Goal: Check status: Check status

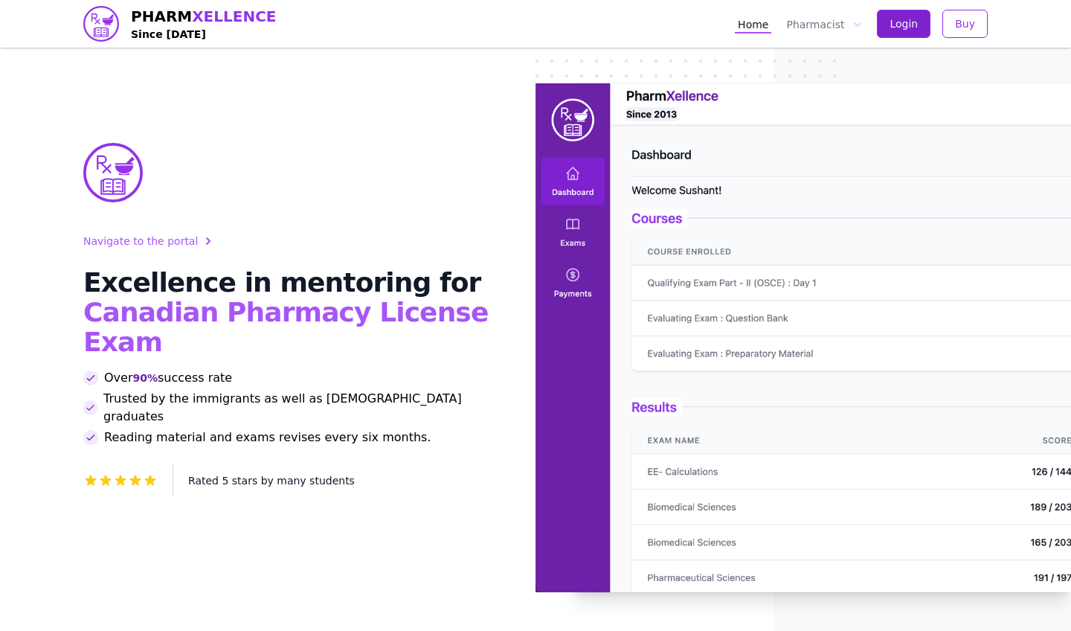
click at [900, 18] on span "Login" at bounding box center [904, 23] width 28 height 15
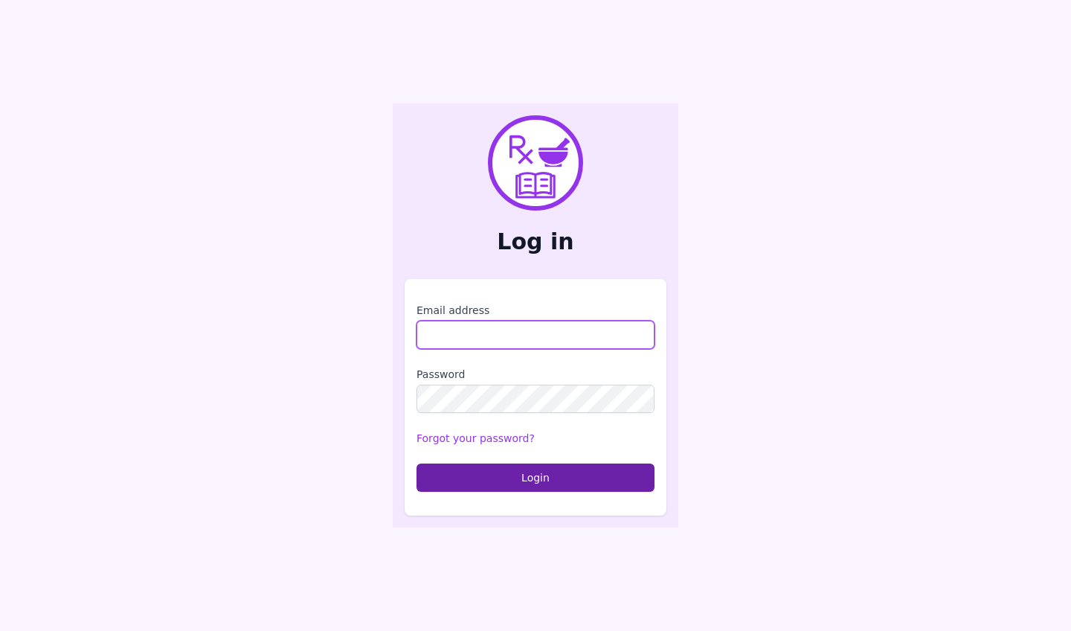
type input "**********"
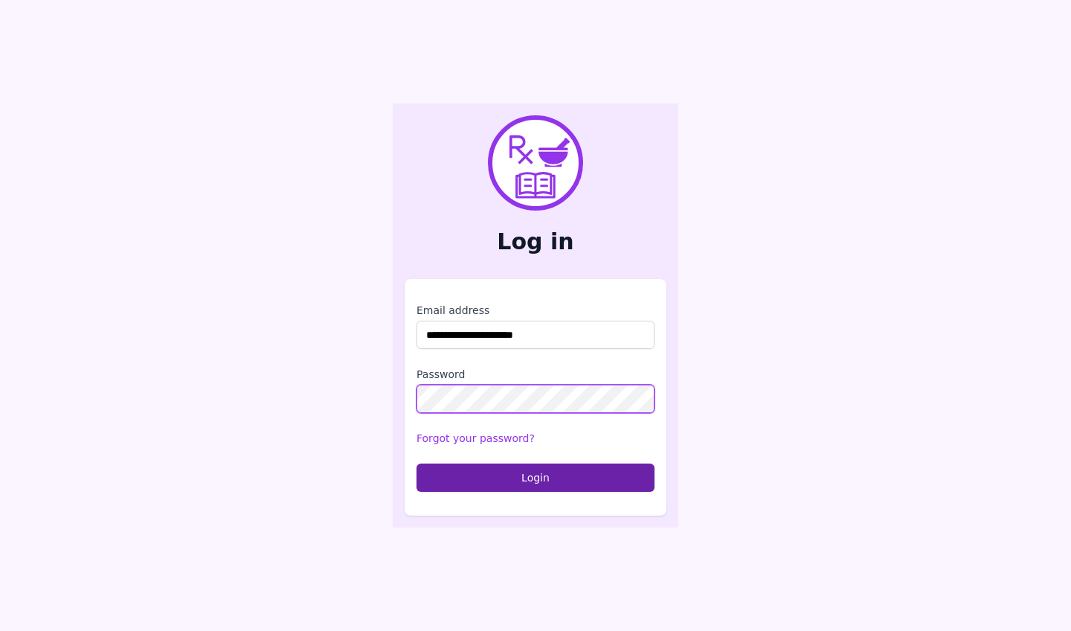
click at [536, 477] on button "Login" at bounding box center [536, 478] width 238 height 28
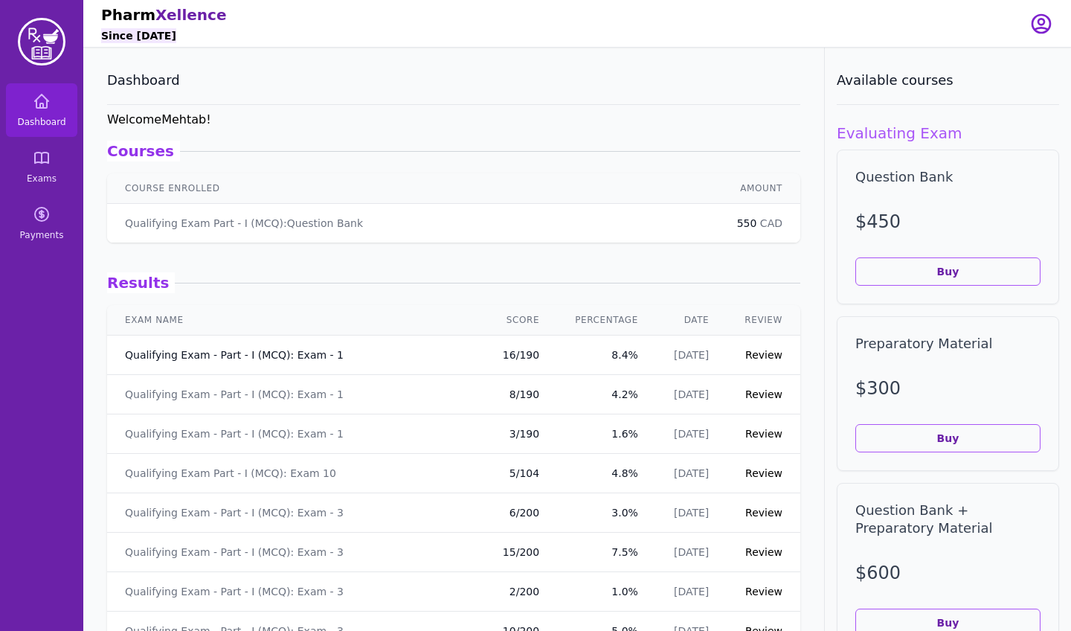
click at [284, 353] on link "Qualifying Exam - Part - I (MCQ): Exam - 1" at bounding box center [234, 354] width 219 height 15
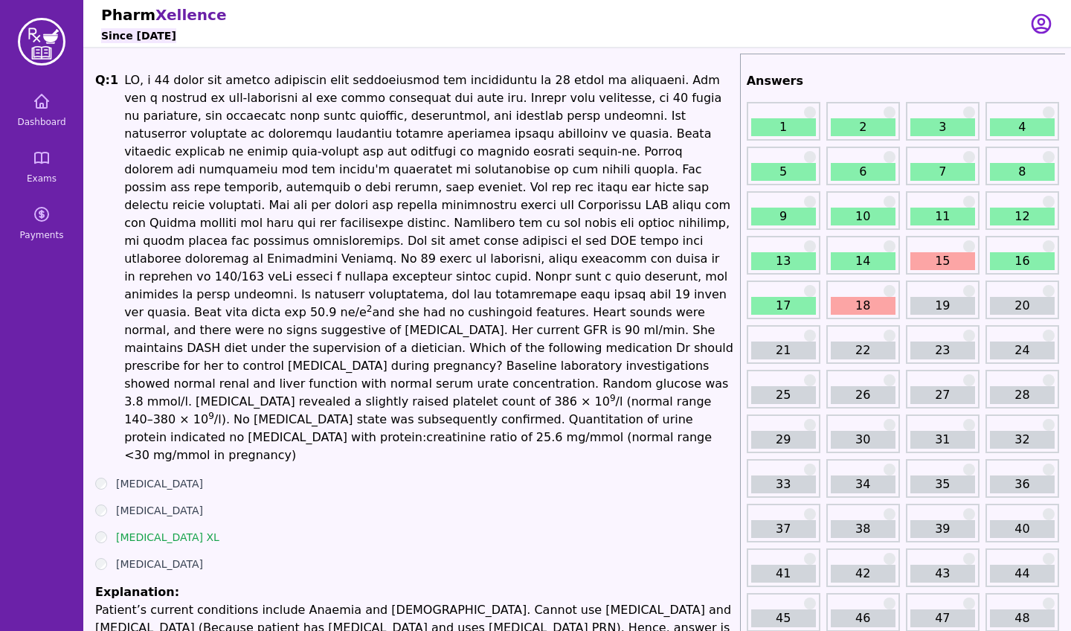
click at [853, 298] on link "18" at bounding box center [863, 306] width 65 height 18
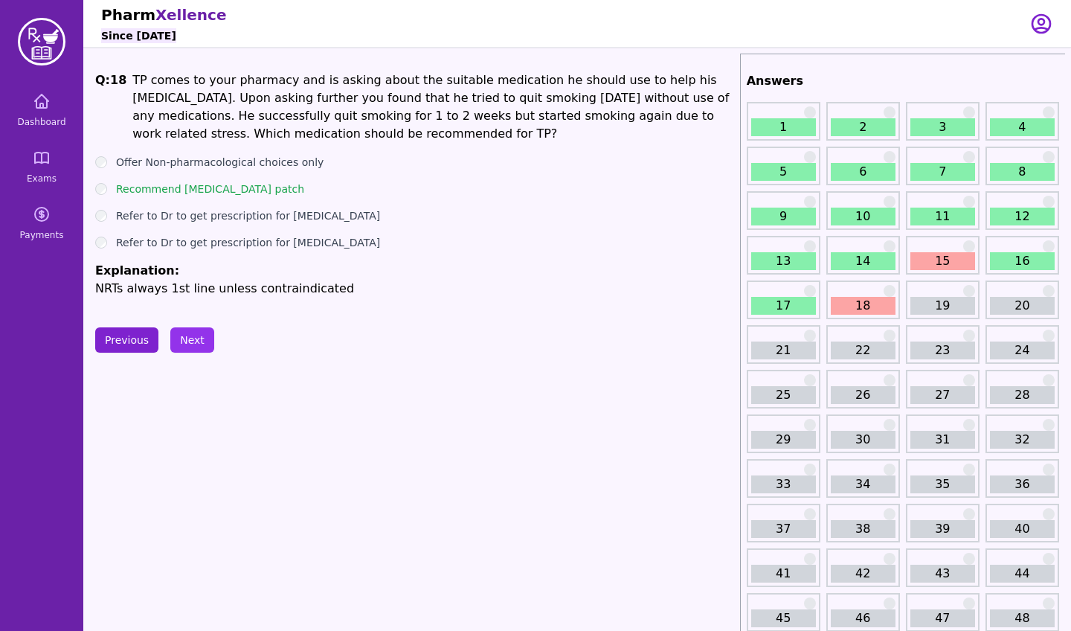
click at [141, 347] on button "Previous" at bounding box center [126, 339] width 63 height 25
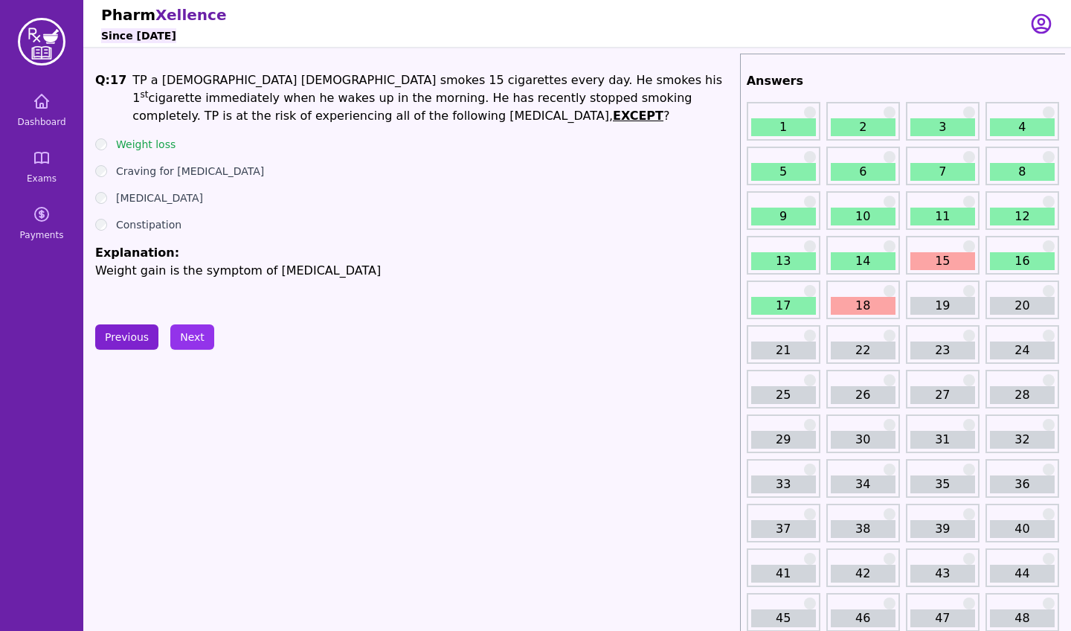
click at [141, 347] on button "Previous" at bounding box center [126, 336] width 63 height 25
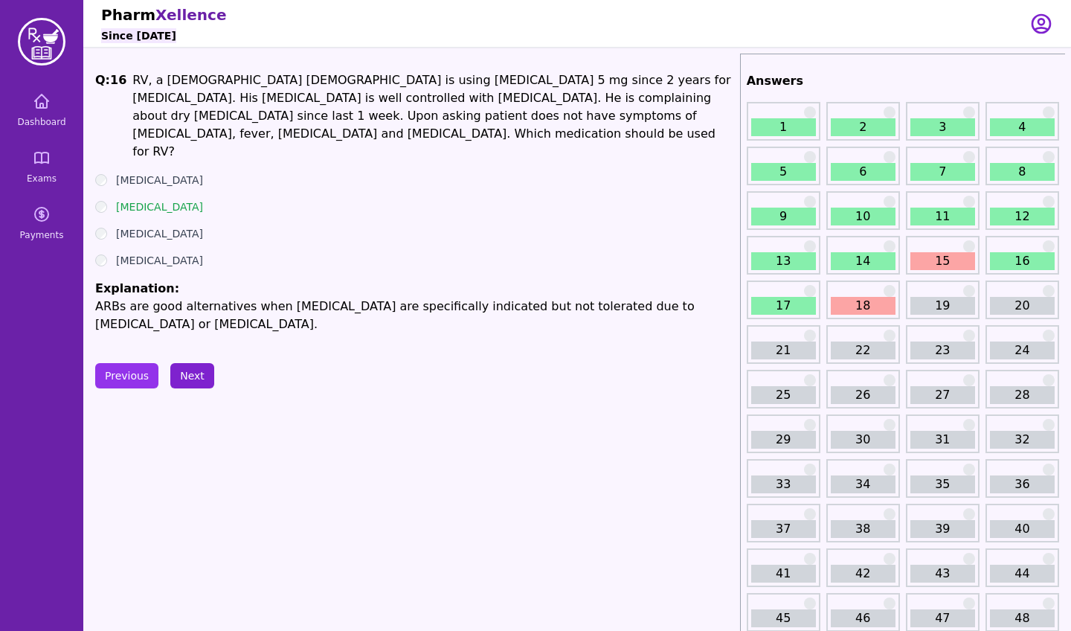
click at [179, 363] on button "Next" at bounding box center [192, 375] width 44 height 25
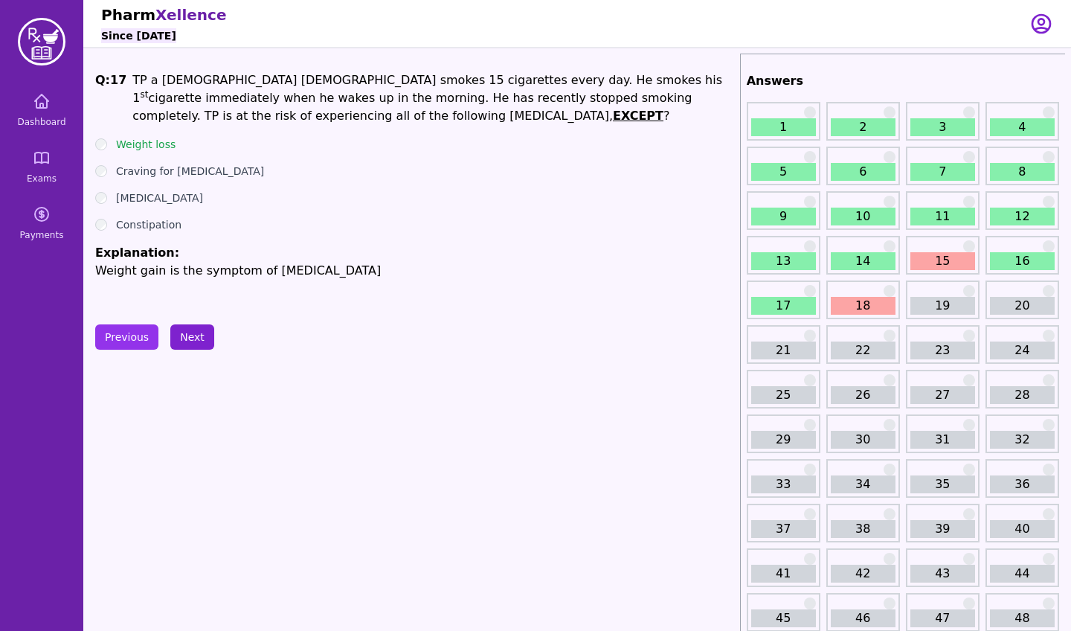
click at [187, 344] on button "Next" at bounding box center [192, 336] width 44 height 25
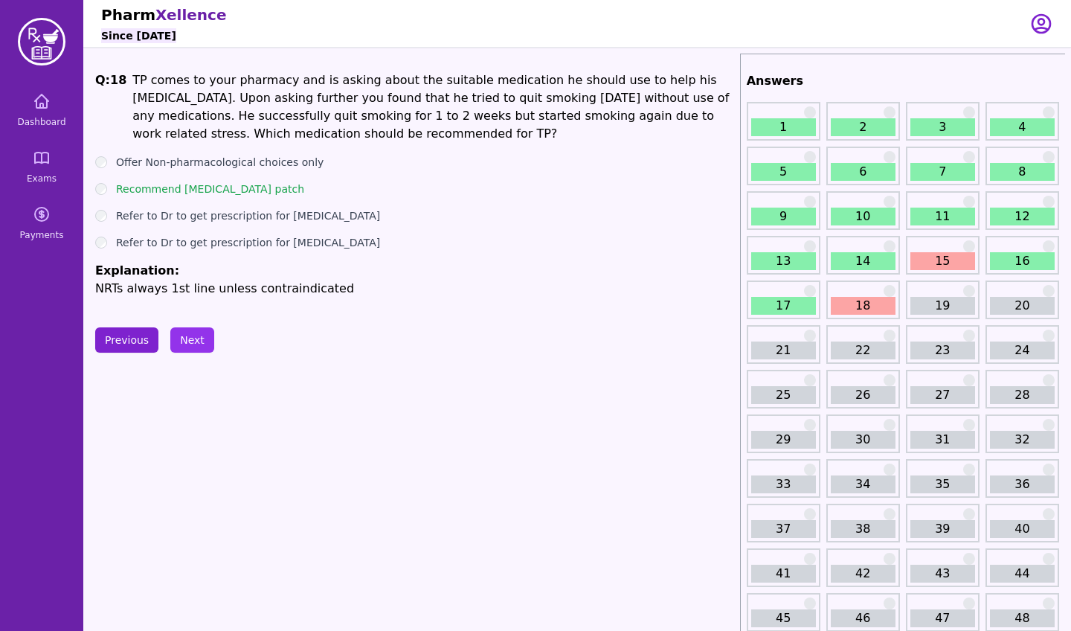
click at [142, 343] on button "Previous" at bounding box center [126, 339] width 63 height 25
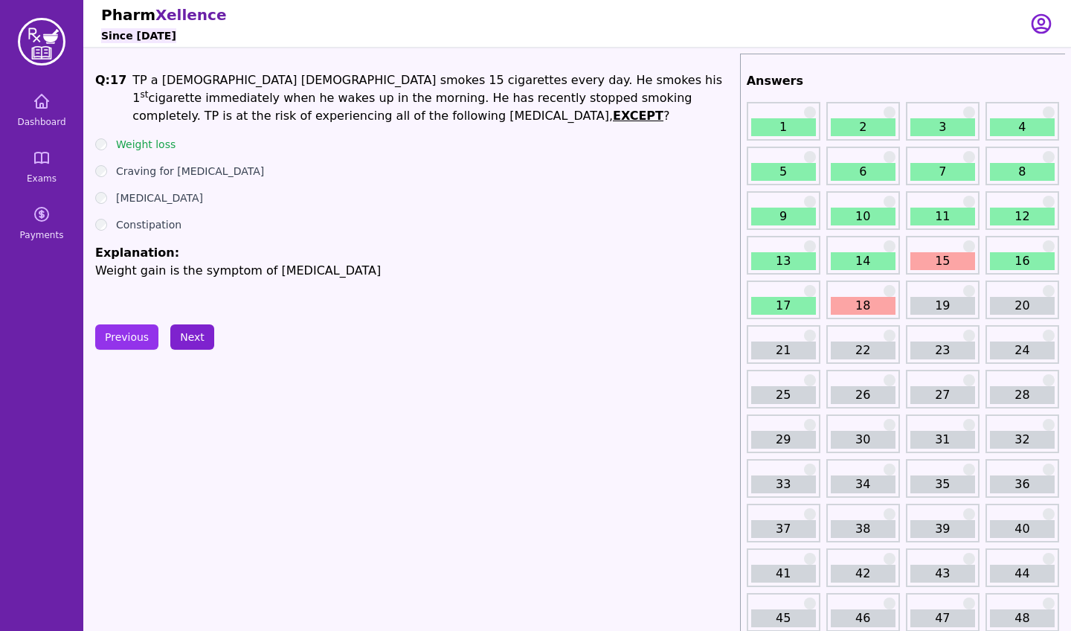
click at [206, 339] on button "Next" at bounding box center [192, 336] width 44 height 25
